Goal: Task Accomplishment & Management: Manage account settings

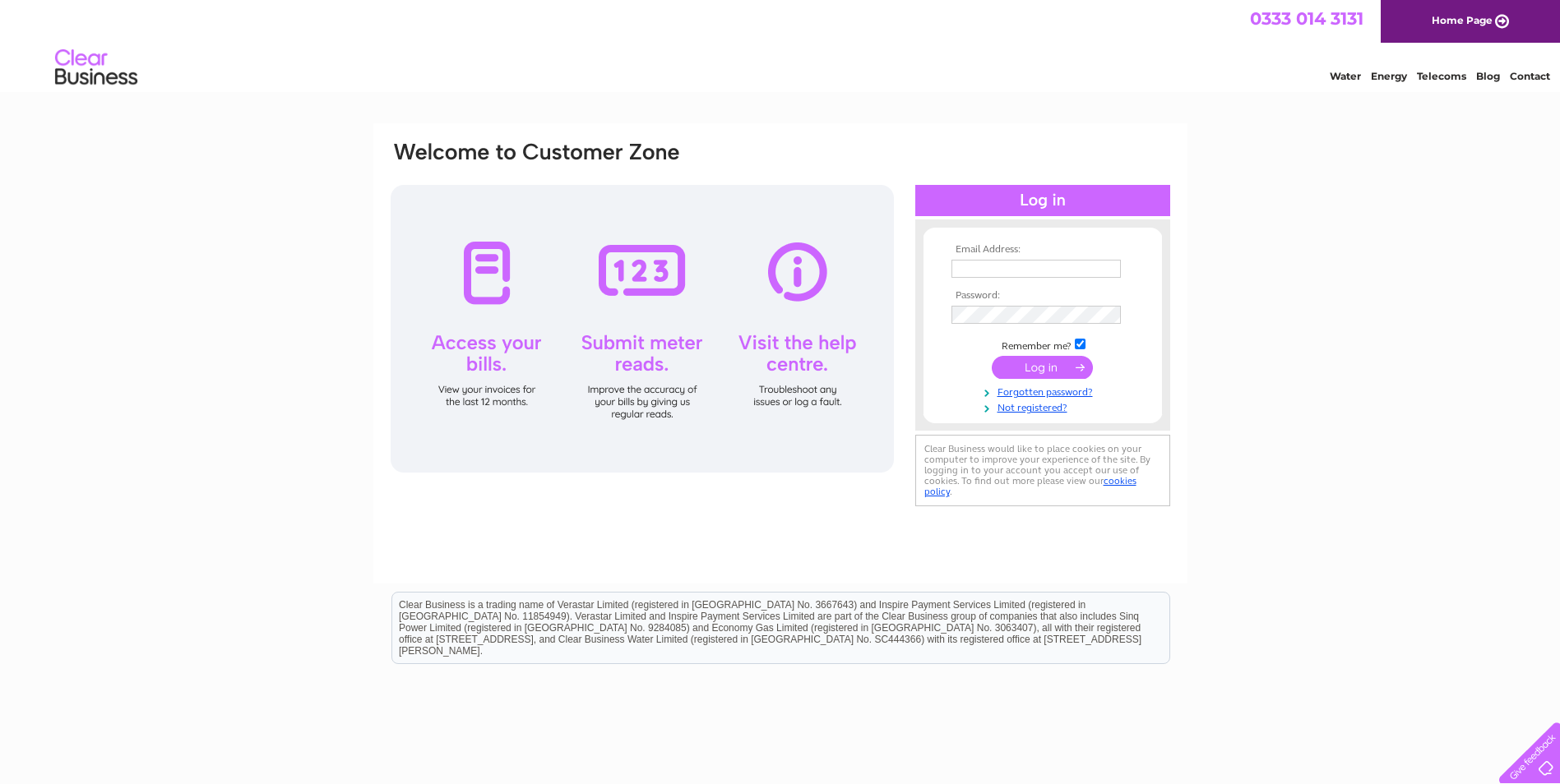
type input "[EMAIL_ADDRESS][DOMAIN_NAME]"
click at [1040, 365] on input "submit" at bounding box center [1042, 367] width 102 height 23
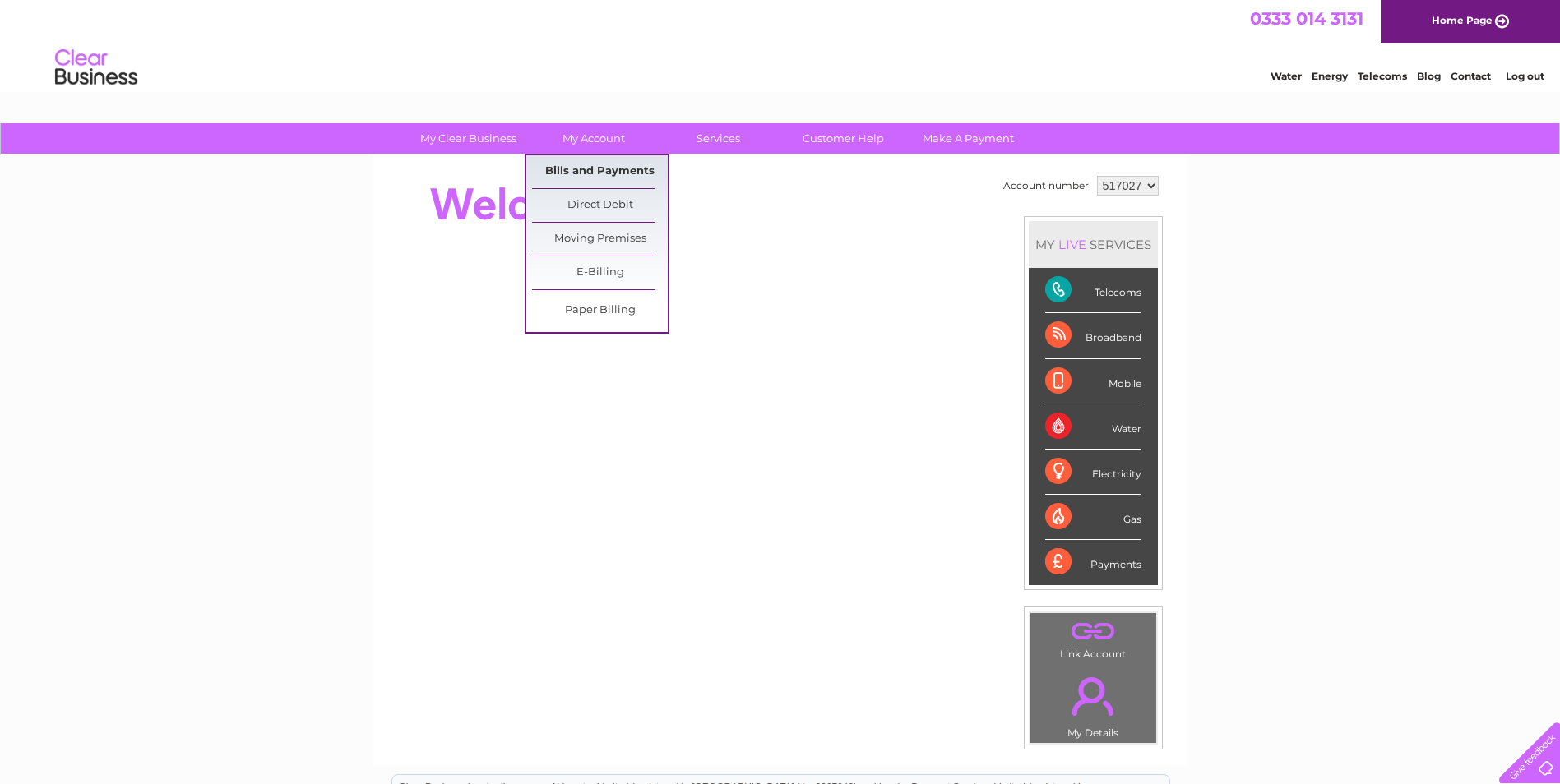
click at [608, 172] on link "Bills and Payments" at bounding box center [600, 172] width 135 height 33
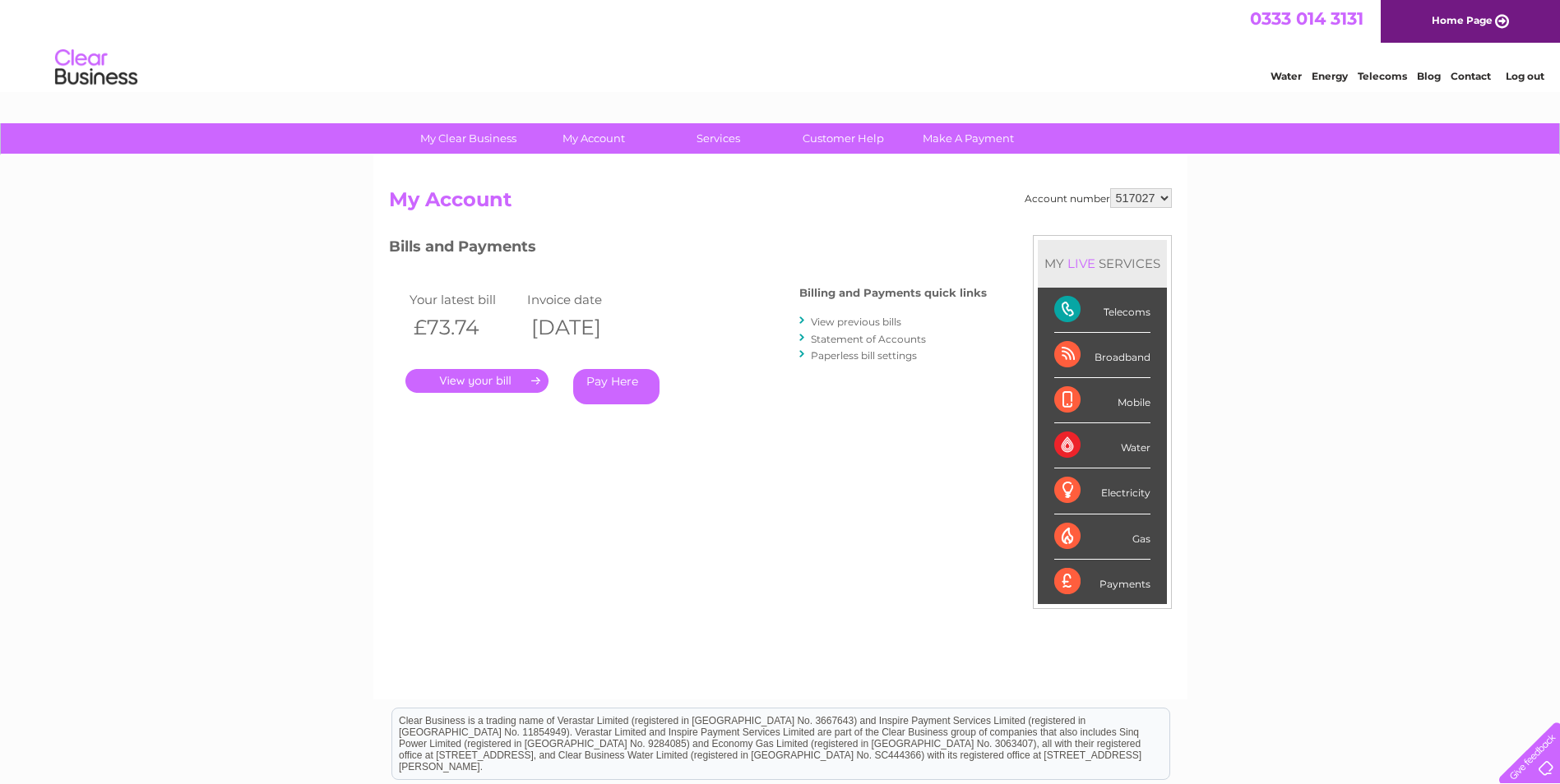
click at [462, 385] on link "." at bounding box center [476, 380] width 143 height 23
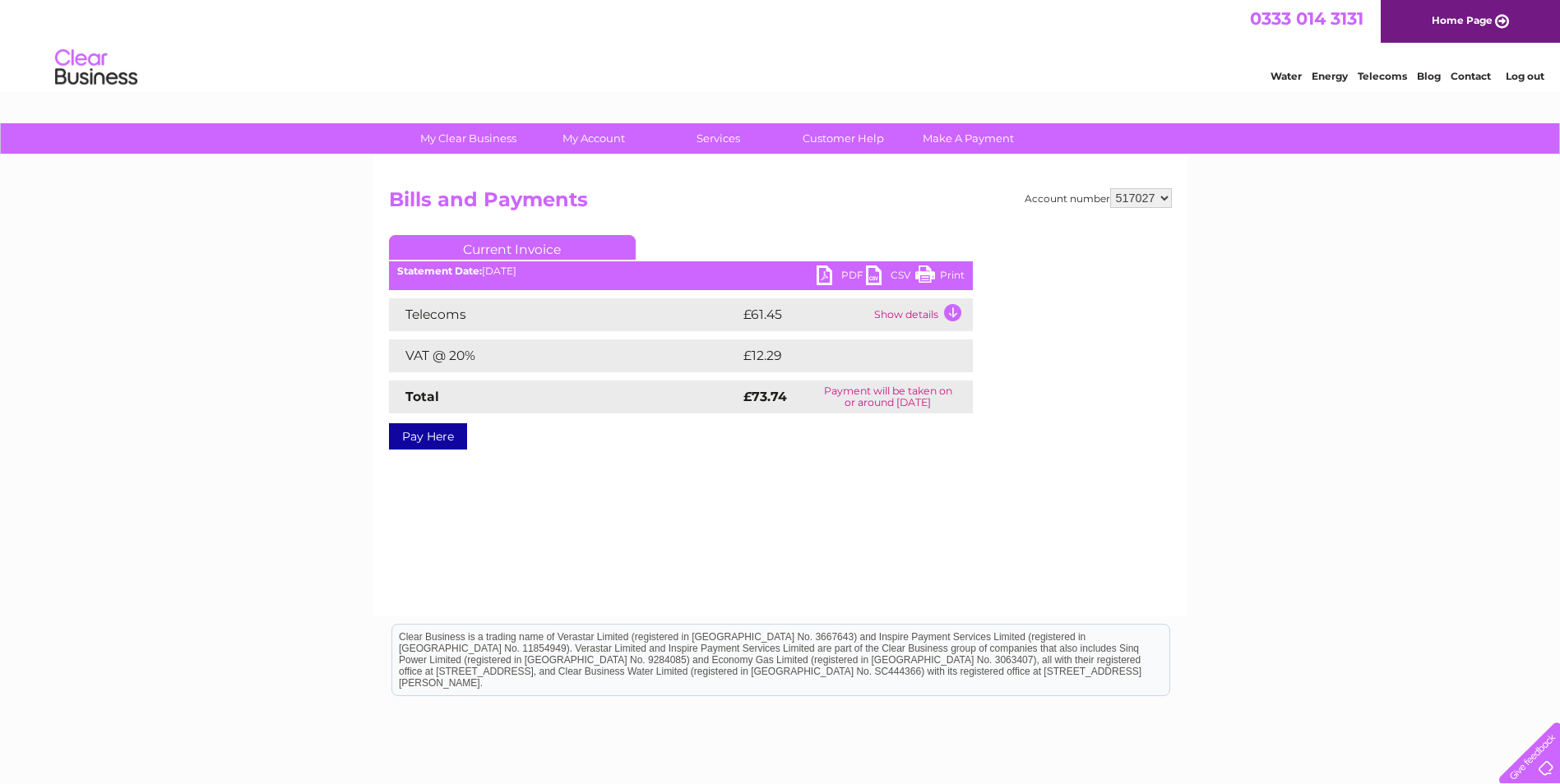
click at [823, 271] on link "PDF" at bounding box center [841, 277] width 49 height 23
